Goal: Book appointment/travel/reservation

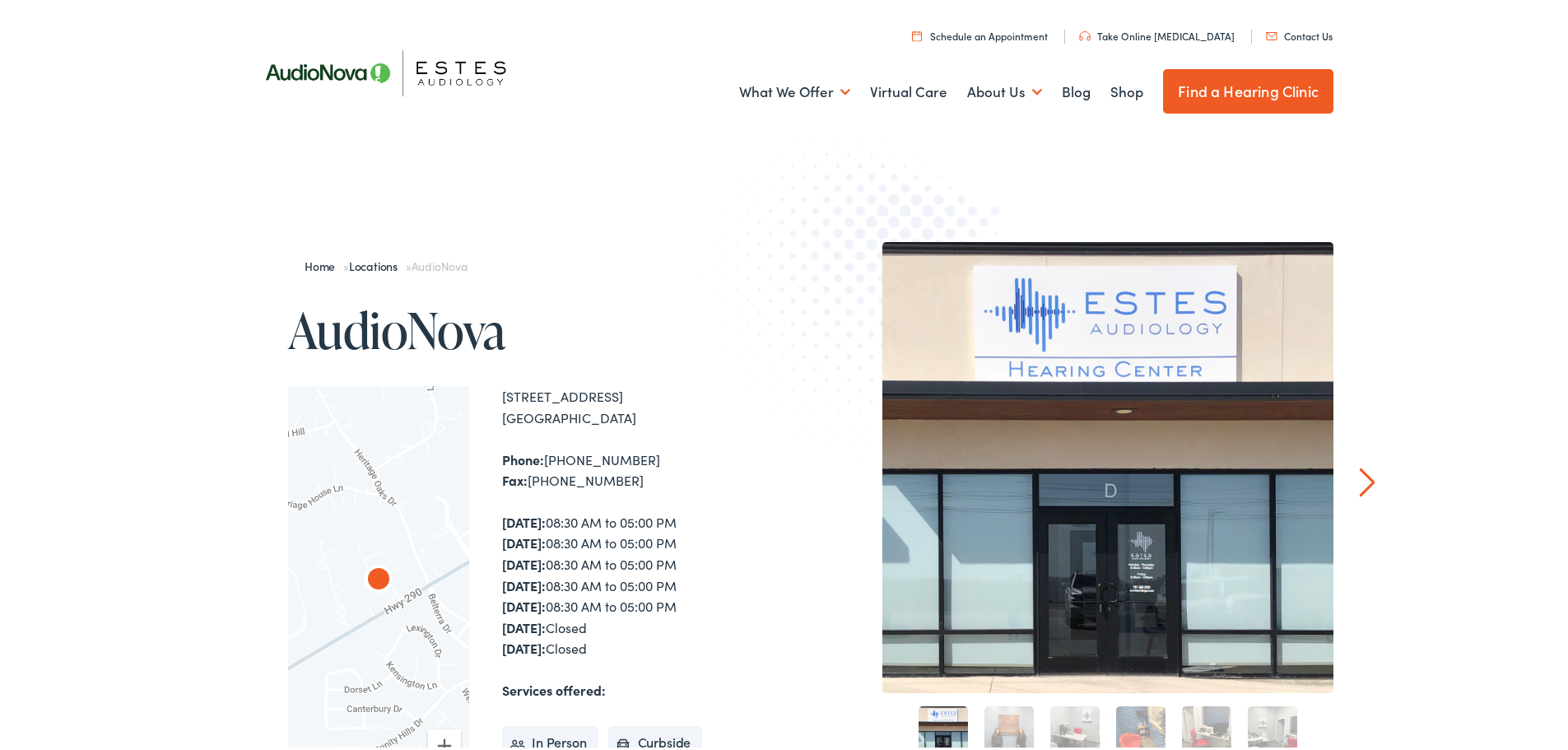
click at [1014, 30] on link "Schedule an Appointment" at bounding box center [980, 32] width 136 height 14
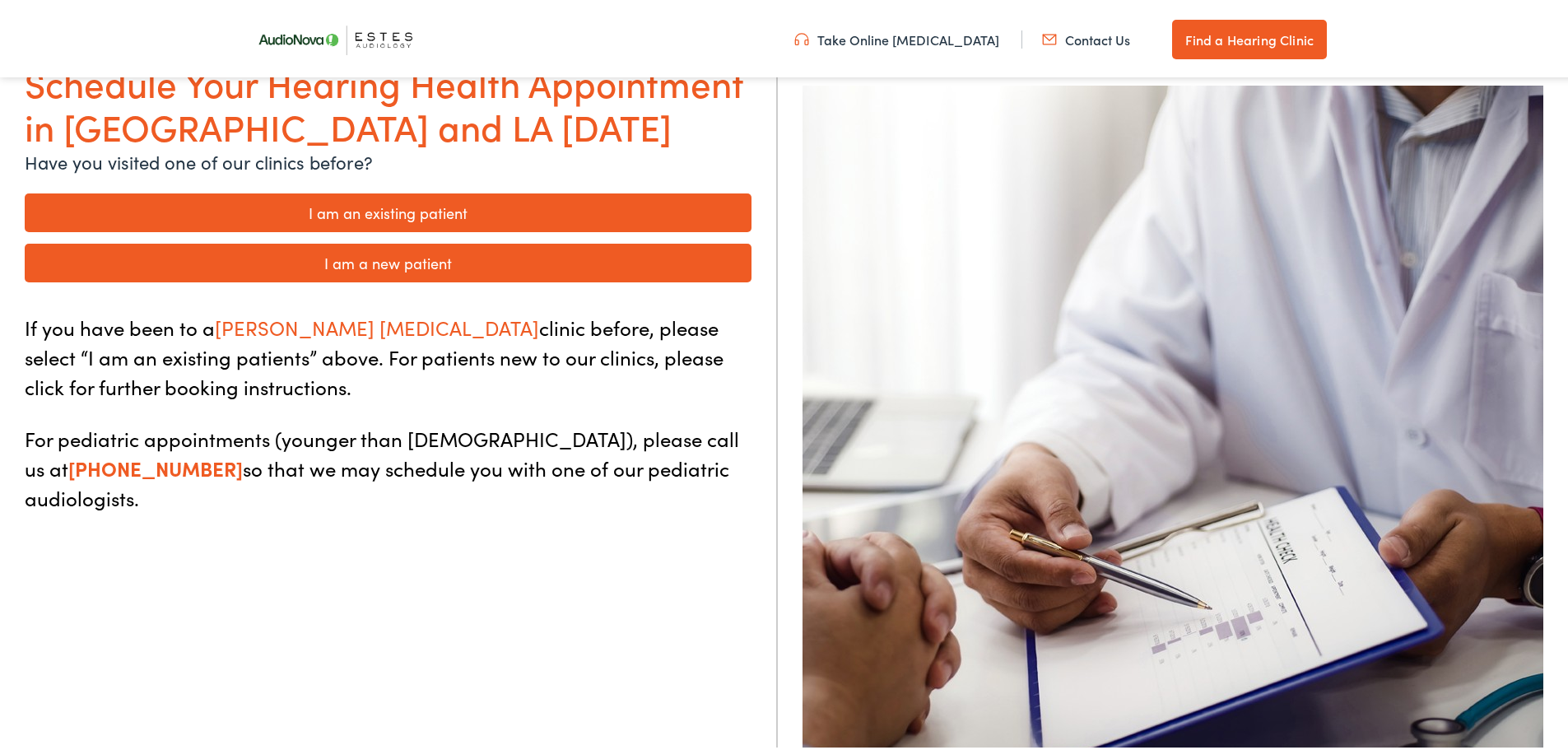
scroll to position [164, 0]
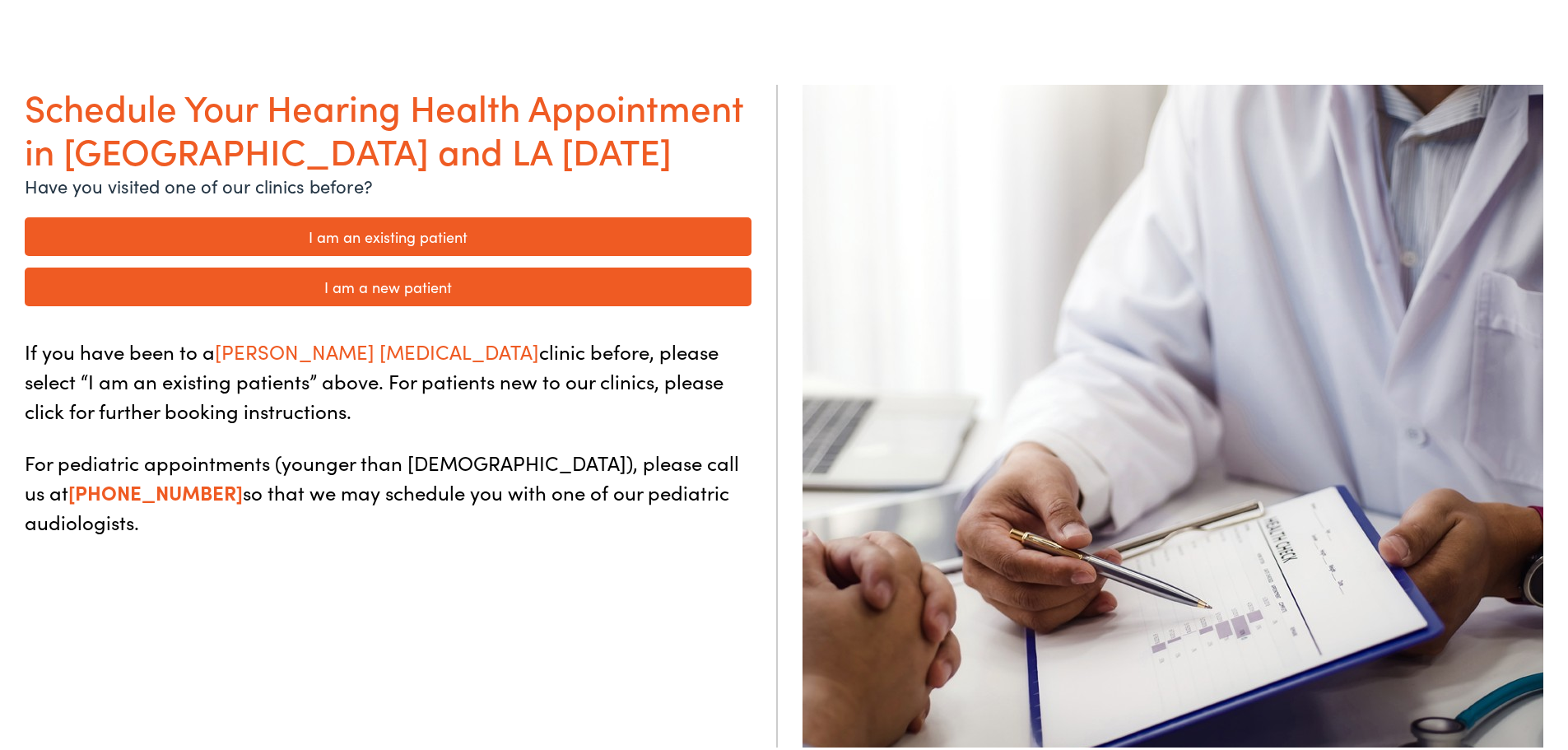
click at [357, 293] on link "I am a new patient" at bounding box center [388, 283] width 727 height 39
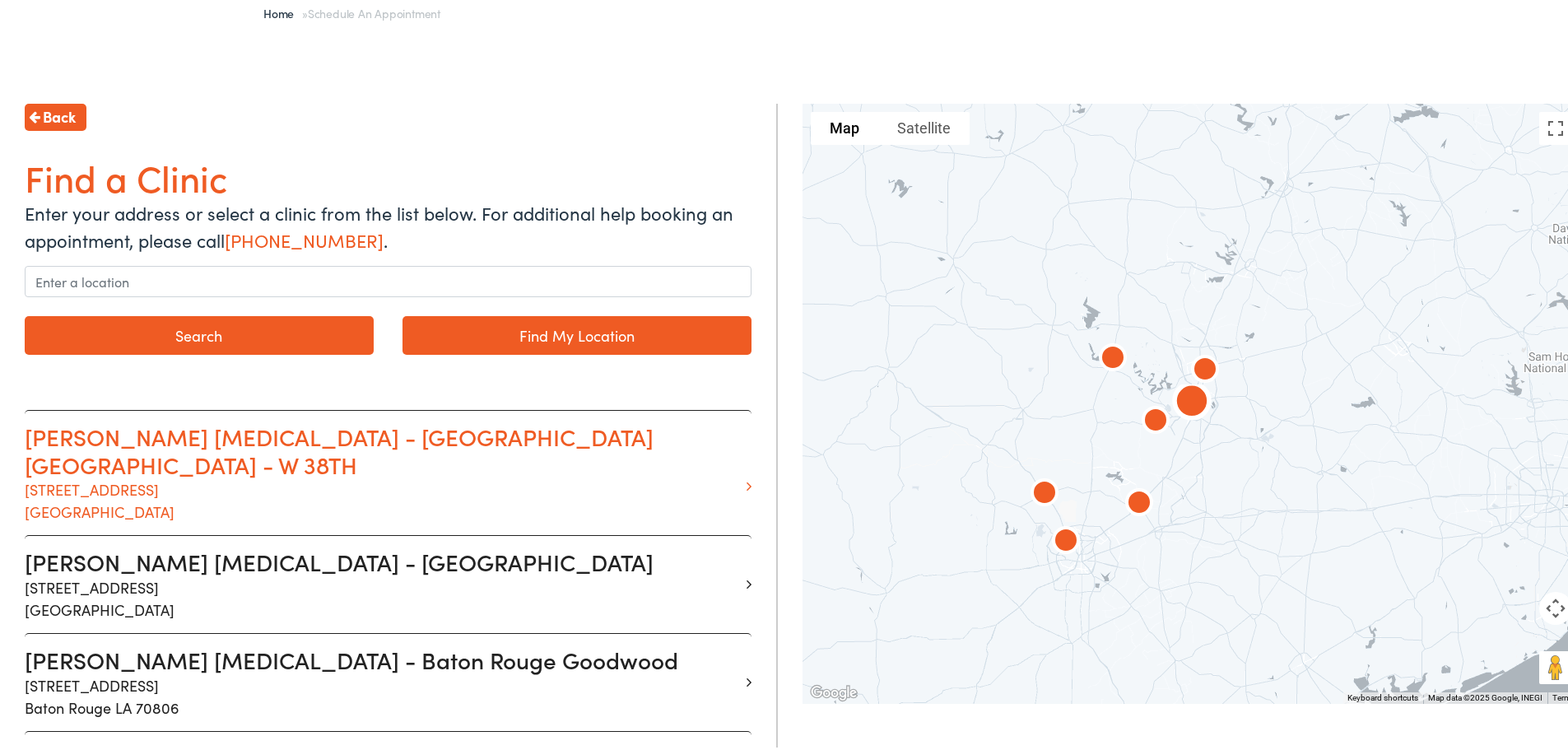
scroll to position [164, 0]
